Goal: Task Accomplishment & Management: Manage account settings

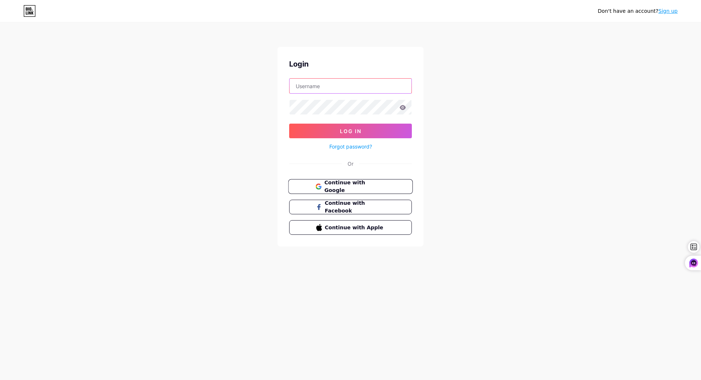
type input "[EMAIL_ADDRESS][DOMAIN_NAME]"
click at [369, 187] on span "Continue with Google" at bounding box center [354, 187] width 61 height 16
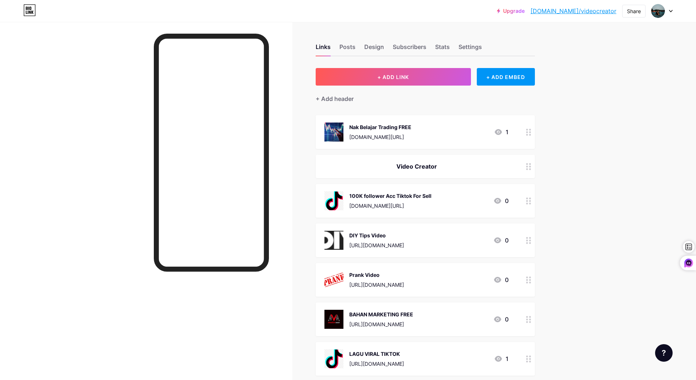
click at [528, 135] on div at bounding box center [528, 132] width 12 height 34
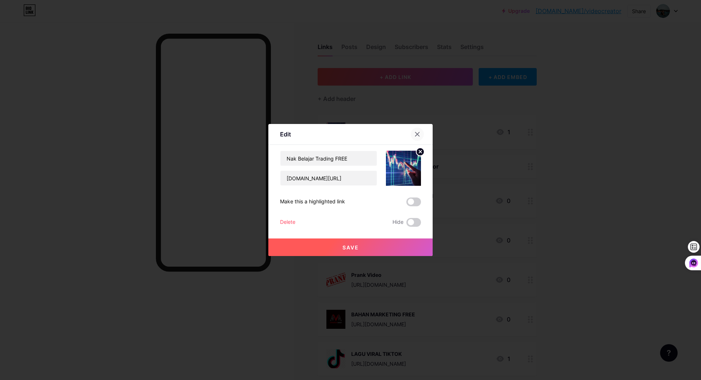
click at [416, 133] on icon at bounding box center [418, 134] width 4 height 4
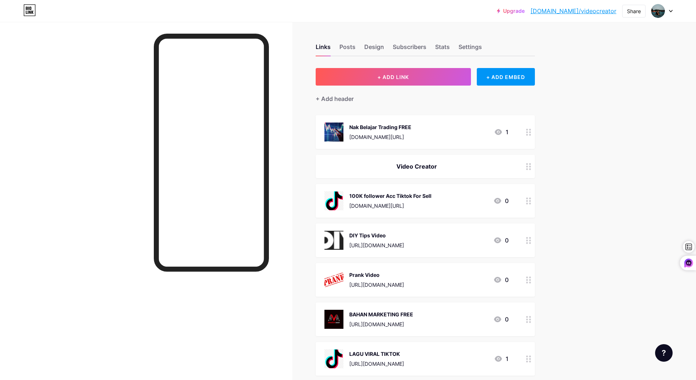
click at [527, 134] on div at bounding box center [528, 132] width 12 height 34
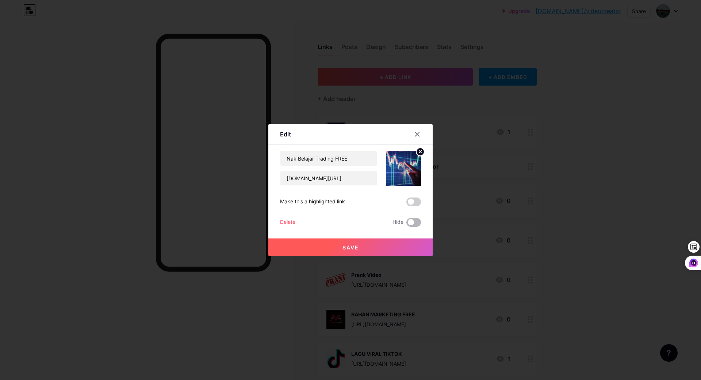
click at [416, 221] on span at bounding box center [414, 222] width 15 height 9
click at [407, 224] on input "checkbox" at bounding box center [407, 224] width 0 height 0
click at [288, 220] on div "Delete" at bounding box center [287, 222] width 15 height 9
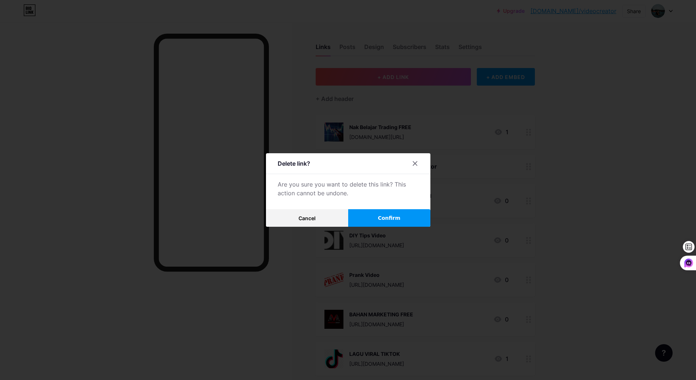
click at [382, 220] on span "Confirm" at bounding box center [389, 218] width 23 height 8
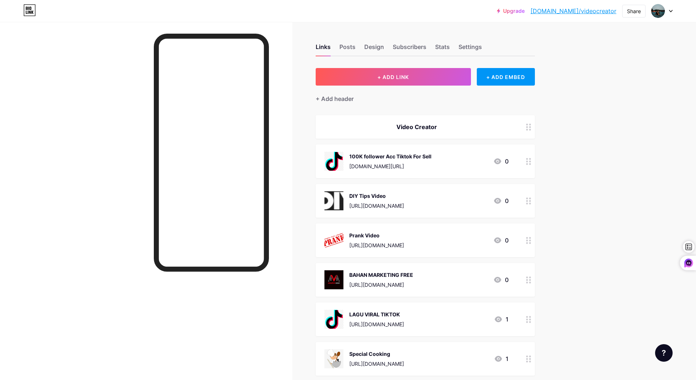
click at [528, 164] on circle at bounding box center [527, 164] width 2 height 2
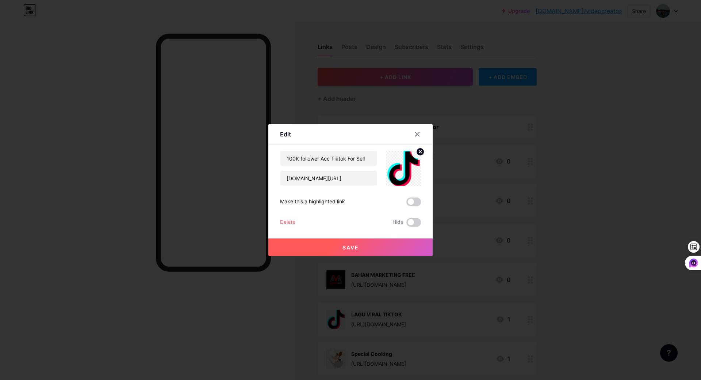
click at [289, 222] on div "Delete" at bounding box center [287, 222] width 15 height 9
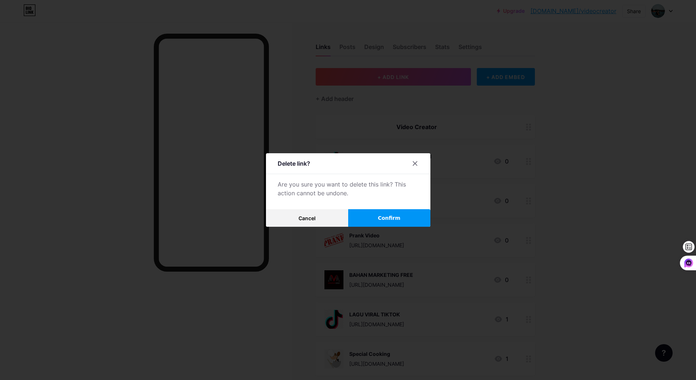
click at [376, 214] on button "Confirm" at bounding box center [389, 218] width 82 height 18
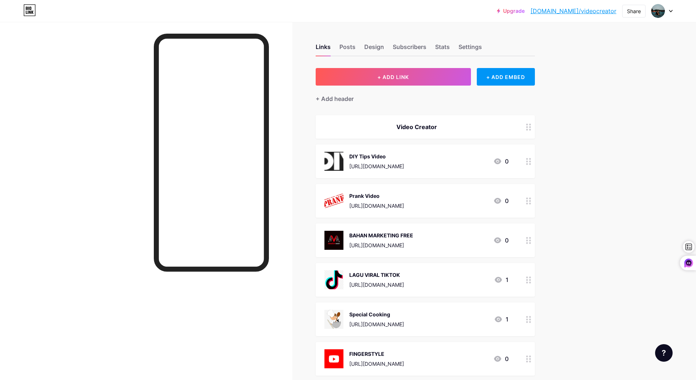
click at [528, 164] on div at bounding box center [528, 161] width 12 height 34
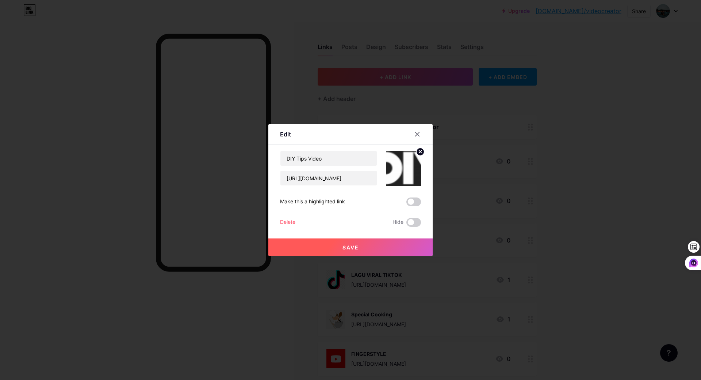
click at [285, 224] on div "Delete" at bounding box center [287, 222] width 15 height 9
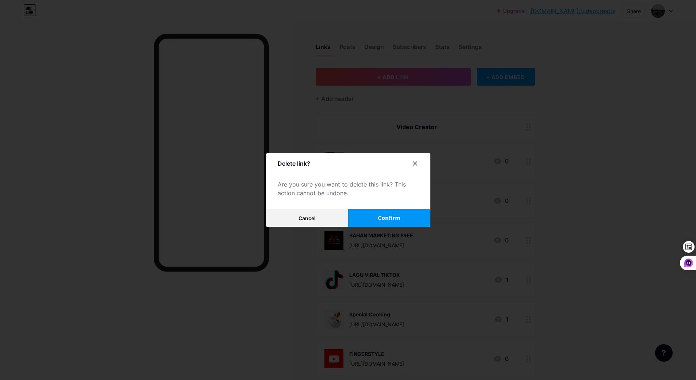
click at [378, 218] on button "Confirm" at bounding box center [389, 218] width 82 height 18
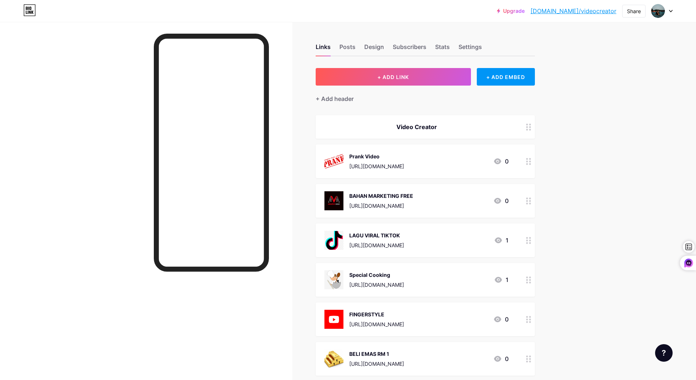
click at [530, 203] on icon at bounding box center [528, 200] width 5 height 7
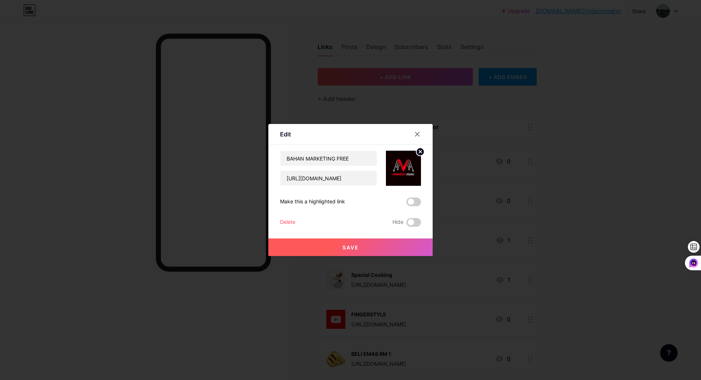
click at [292, 222] on div "Delete" at bounding box center [287, 222] width 15 height 9
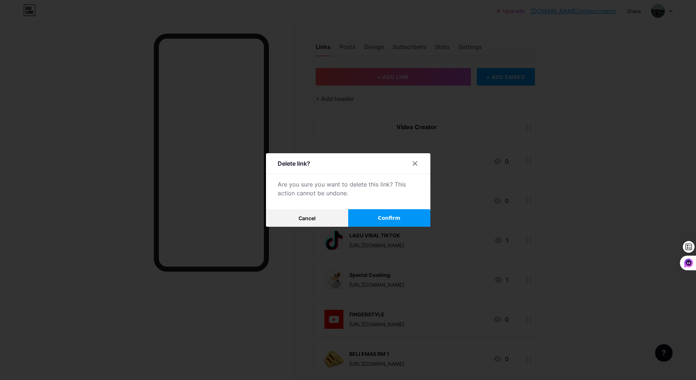
click at [360, 219] on button "Confirm" at bounding box center [389, 218] width 82 height 18
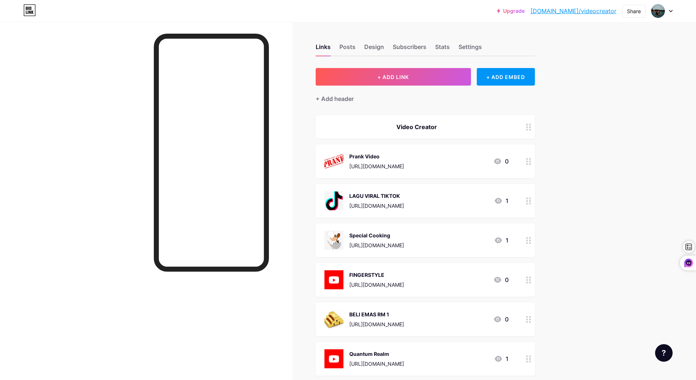
click at [527, 164] on div at bounding box center [528, 161] width 12 height 34
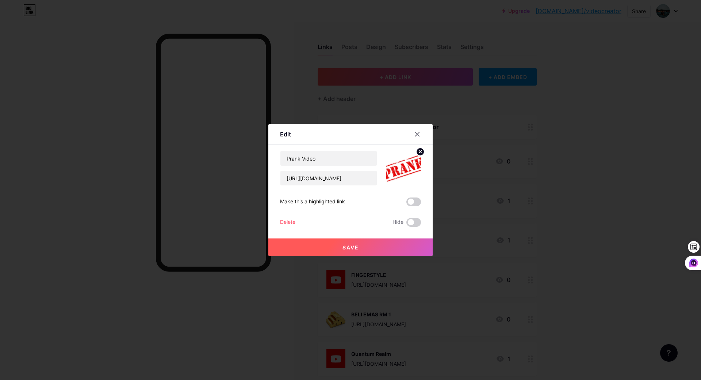
click at [281, 222] on div "Delete" at bounding box center [287, 222] width 15 height 9
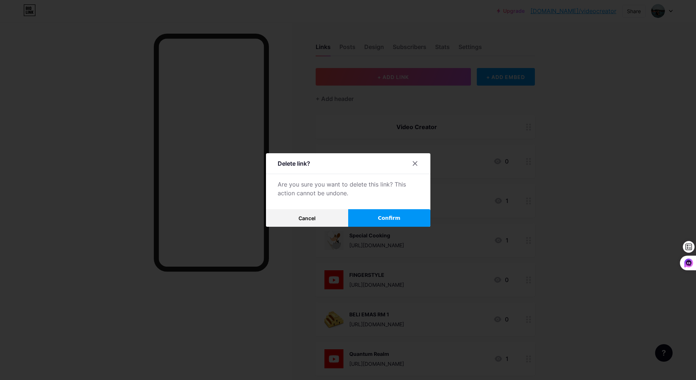
click at [380, 218] on button "Confirm" at bounding box center [389, 218] width 82 height 18
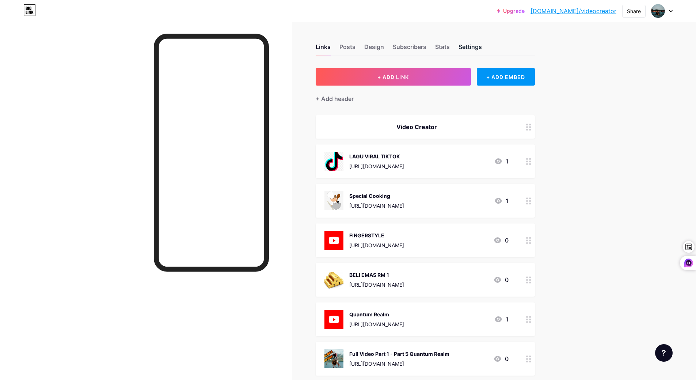
click at [479, 45] on div "Settings" at bounding box center [469, 48] width 23 height 13
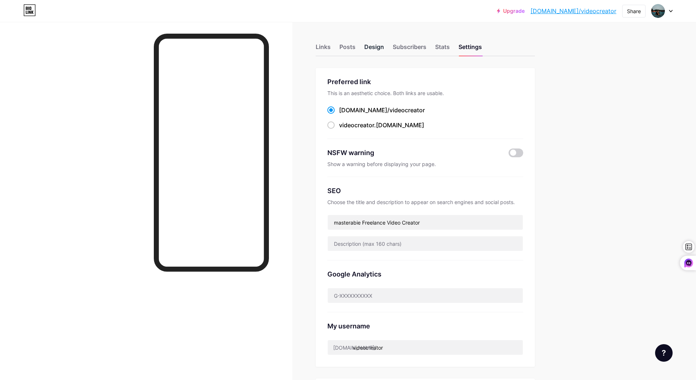
drag, startPoint x: 331, startPoint y: 47, endPoint x: 375, endPoint y: 47, distance: 44.9
click at [331, 47] on div "Links" at bounding box center [323, 48] width 15 height 13
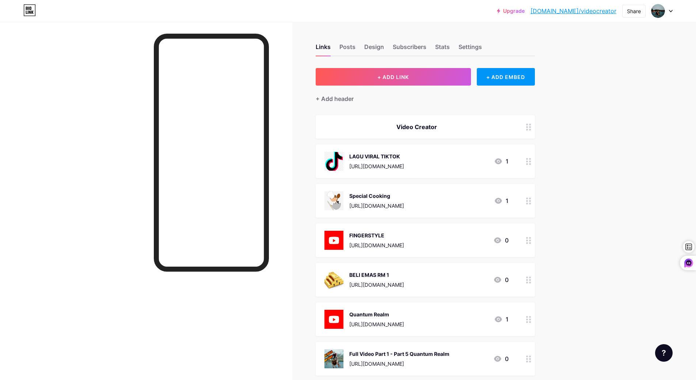
click at [668, 12] on div at bounding box center [661, 10] width 21 height 13
click at [619, 63] on div "+ Add a new page" at bounding box center [628, 63] width 82 height 7
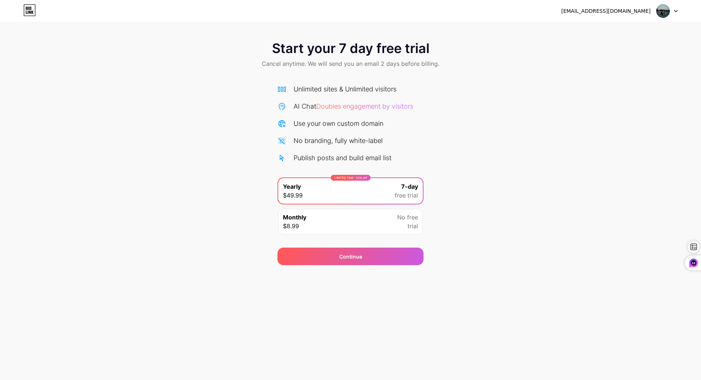
click at [28, 15] on icon at bounding box center [29, 10] width 12 height 12
